Goal: Use online tool/utility: Utilize a website feature to perform a specific function

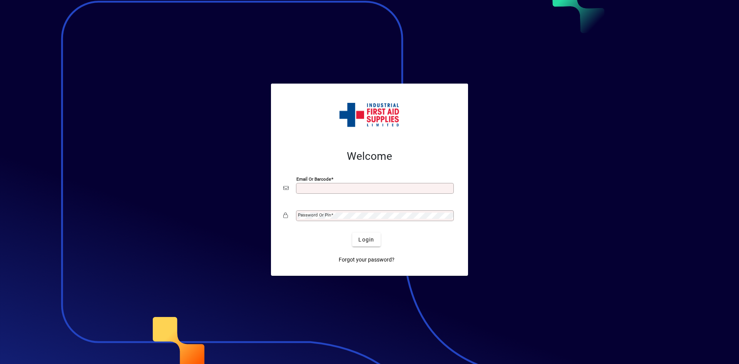
click at [303, 186] on input "Email or Barcode" at bounding box center [376, 188] width 156 height 6
type input "**********"
click at [319, 217] on mat-label "Password or Pin" at bounding box center [314, 214] width 33 height 5
click at [352, 233] on button "Login" at bounding box center [366, 240] width 28 height 14
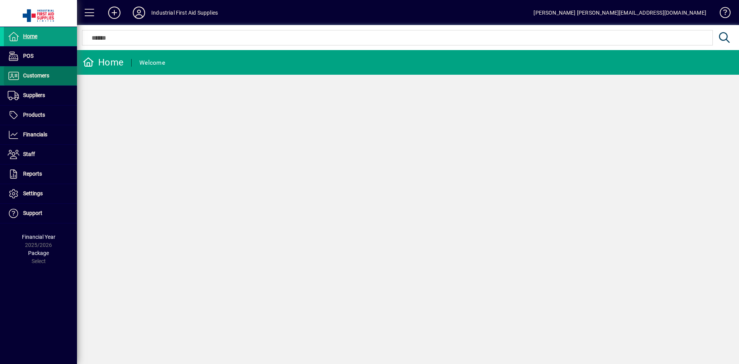
click at [37, 77] on span "Customers" at bounding box center [36, 75] width 26 height 6
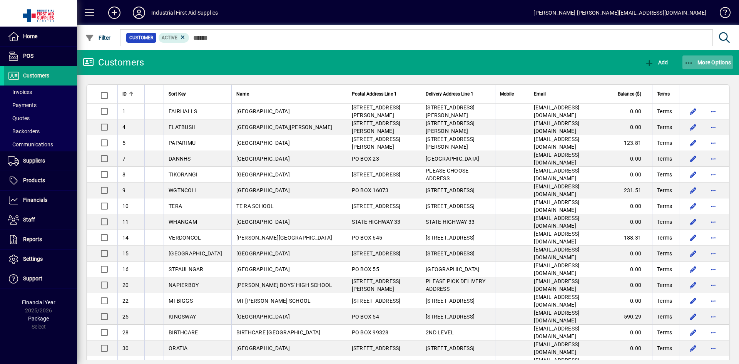
click at [706, 64] on span "More Options" at bounding box center [708, 62] width 47 height 6
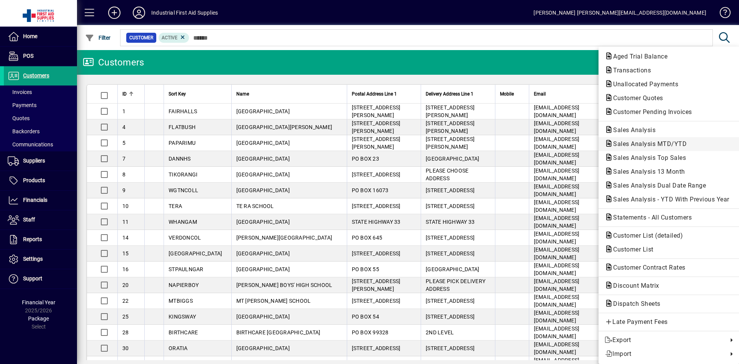
click at [670, 142] on span "Sales Analysis MTD/YTD" at bounding box center [648, 143] width 86 height 7
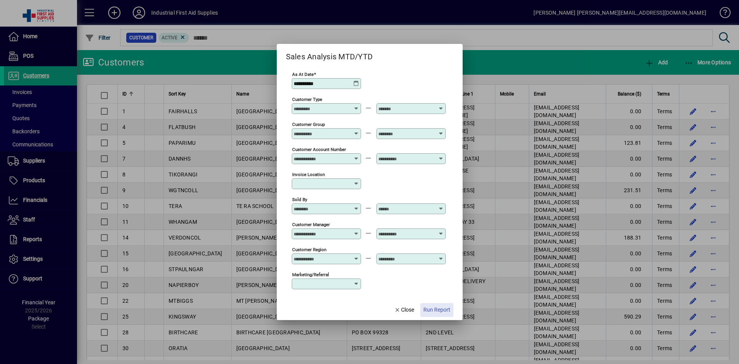
click at [437, 309] on span "Run Report" at bounding box center [437, 310] width 27 height 8
